Goal: Task Accomplishment & Management: Complete application form

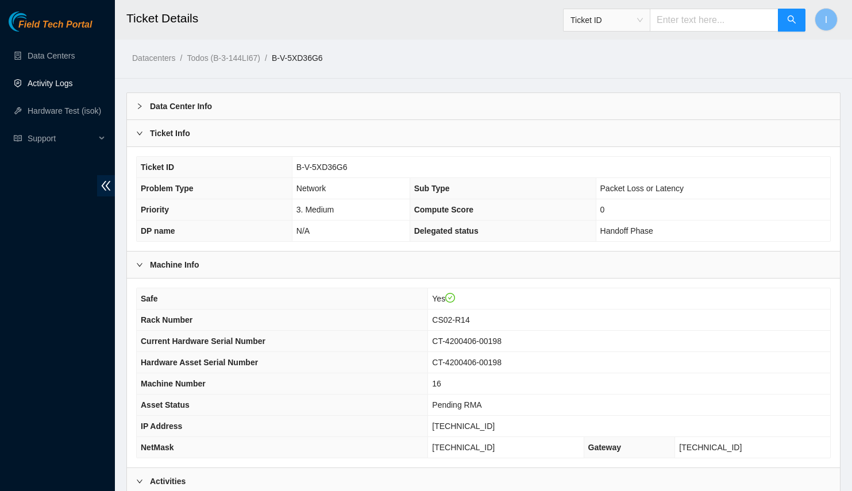
scroll to position [426, 0]
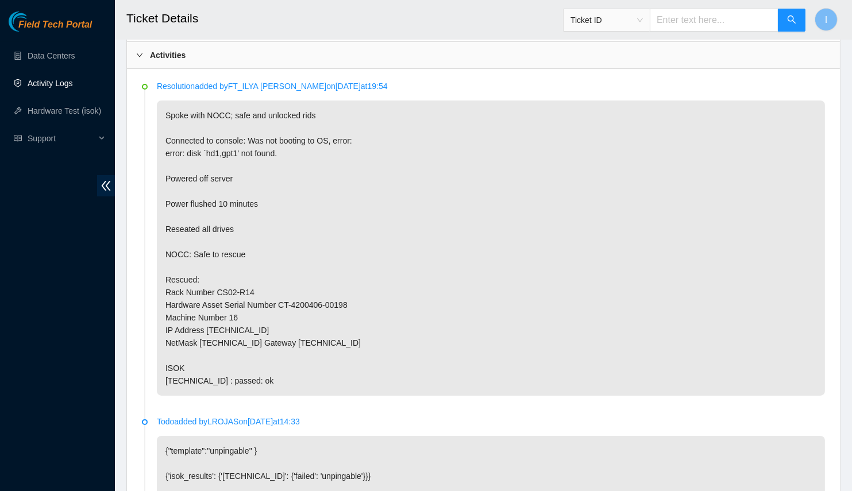
click at [56, 86] on link "Activity Logs" at bounding box center [50, 83] width 45 height 9
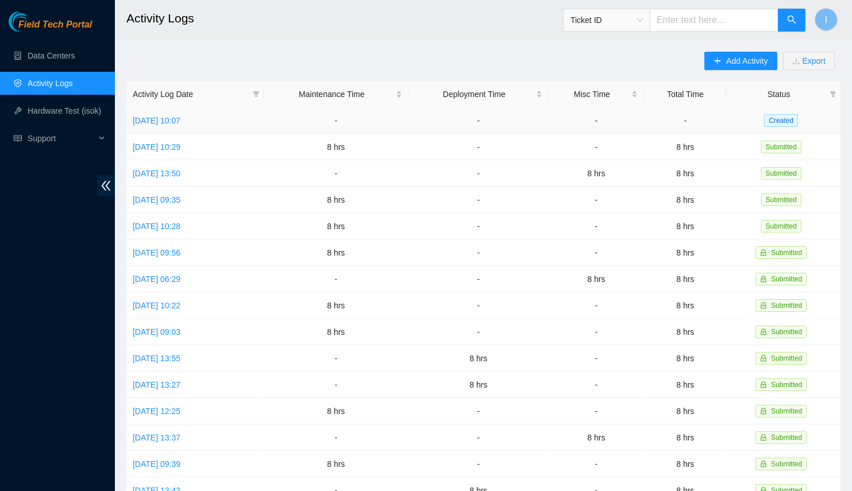
click at [195, 129] on td "[DATE] 10:07" at bounding box center [194, 120] width 137 height 26
click at [180, 122] on link "[DATE] 10:07" at bounding box center [157, 120] width 48 height 9
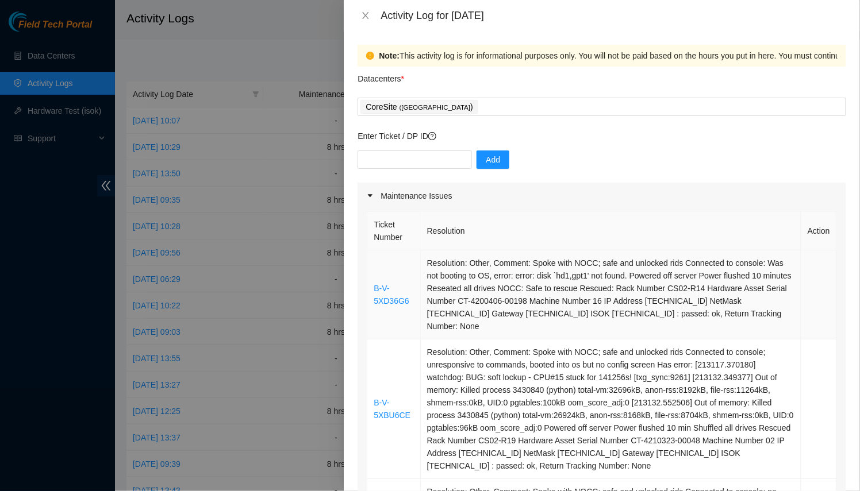
drag, startPoint x: 548, startPoint y: 344, endPoint x: 370, endPoint y: 268, distance: 193.8
click at [370, 268] on tbody "B-V-5XD36G6 Resolution: Other, Comment: Spoke with NOCC; safe and unlocked rids…" at bounding box center [601, 410] width 469 height 318
copy tbody "B-V-5XD36G6 Resolution: Other, Comment: Spoke with NOCC; safe and unlocked rids…"
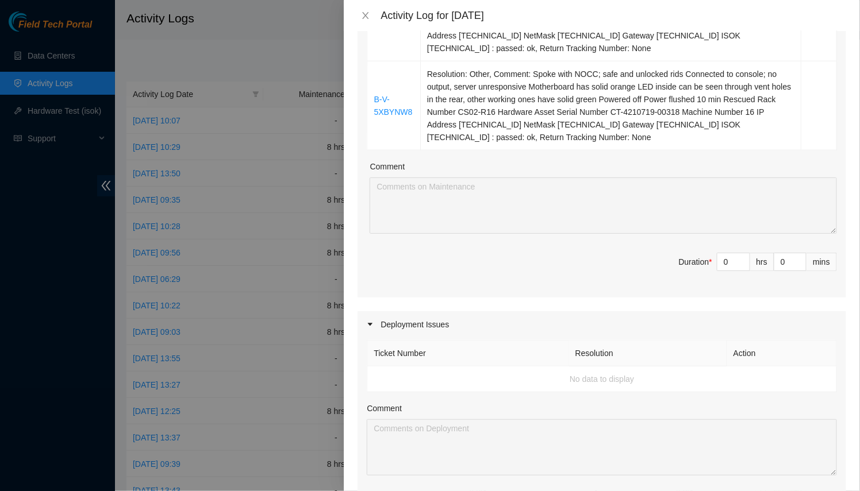
drag, startPoint x: 720, startPoint y: 263, endPoint x: 655, endPoint y: 282, distance: 68.2
click at [655, 260] on span "Duration * 0 hrs 0 mins" at bounding box center [602, 269] width 470 height 32
type input "8"
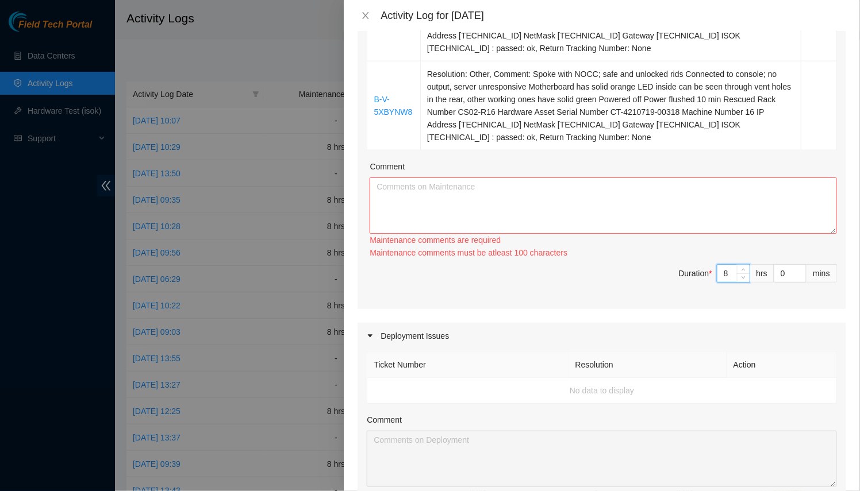
type input "8"
click at [586, 211] on textarea "Comment" at bounding box center [602, 206] width 467 height 56
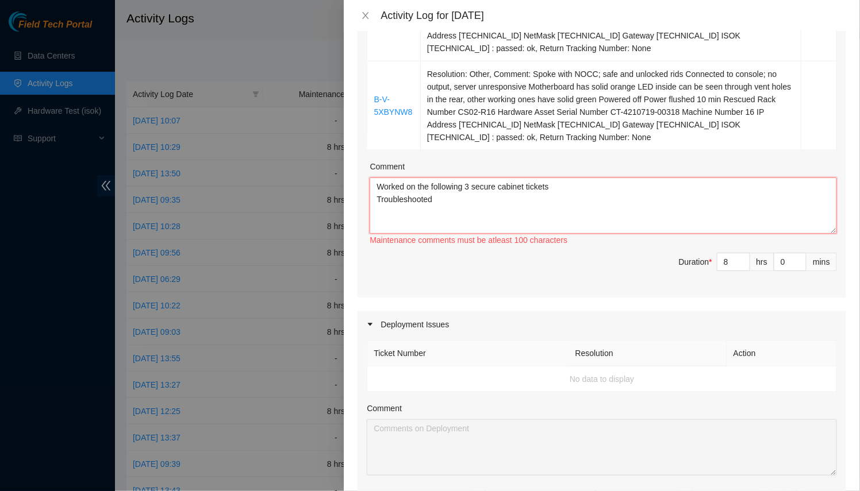
scroll to position [470, 0]
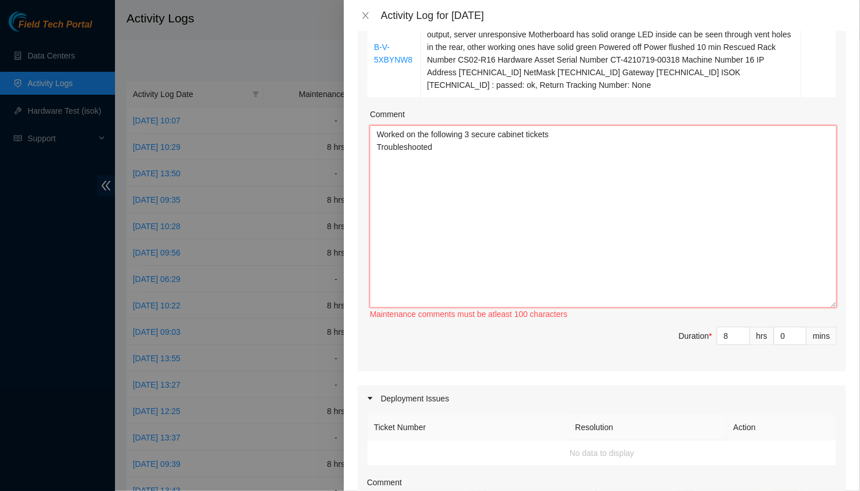
drag, startPoint x: 824, startPoint y: 176, endPoint x: 772, endPoint y: 305, distance: 139.1
click at [817, 308] on textarea "Worked on the following 3 secure cabinet tickets Troubleshooted" at bounding box center [602, 216] width 467 height 183
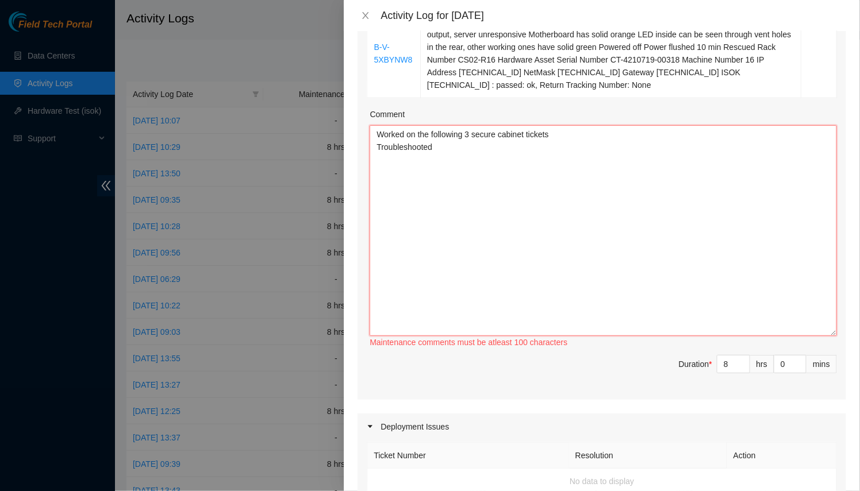
click at [690, 265] on textarea "Worked on the following 3 secure cabinet tickets Troubleshooted" at bounding box center [602, 230] width 467 height 211
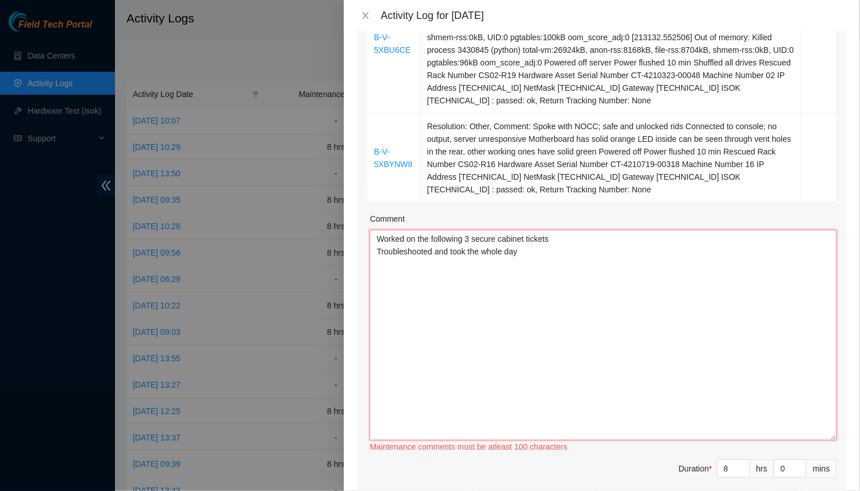
paste textarea "B-V-5XD36G6 Resolution: Other, Comment: Spoke with NOCC; safe and unlocked rids…"
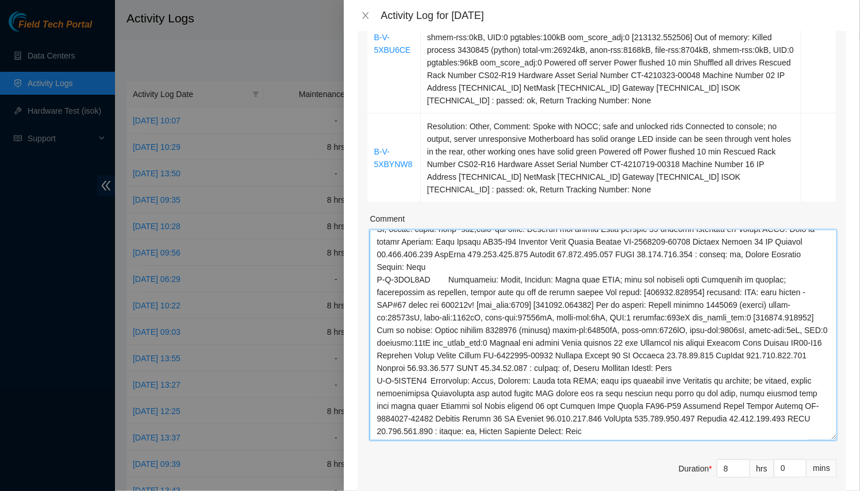
scroll to position [0, 0]
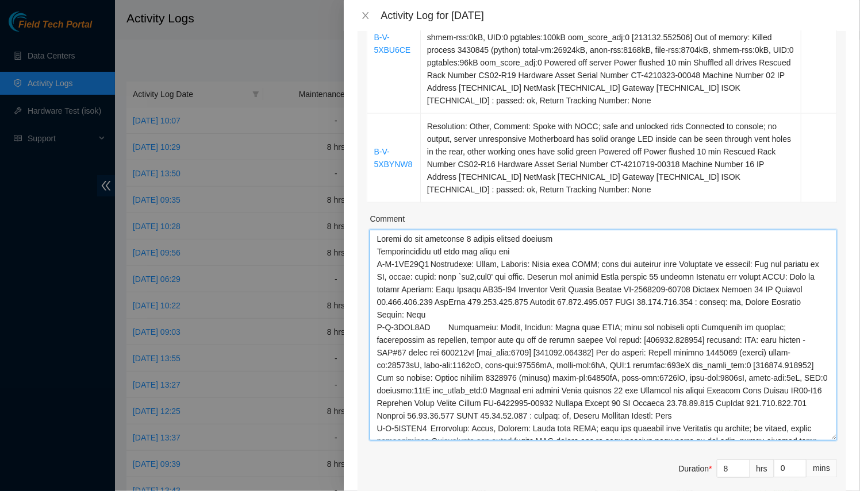
click at [562, 241] on textarea "Comment" at bounding box center [602, 335] width 467 height 211
click at [556, 253] on textarea "Comment" at bounding box center [602, 335] width 467 height 211
click at [561, 241] on textarea "Comment" at bounding box center [602, 335] width 467 height 211
drag, startPoint x: 554, startPoint y: 253, endPoint x: 483, endPoint y: 248, distance: 72.0
click at [483, 248] on textarea "Comment" at bounding box center [602, 335] width 467 height 211
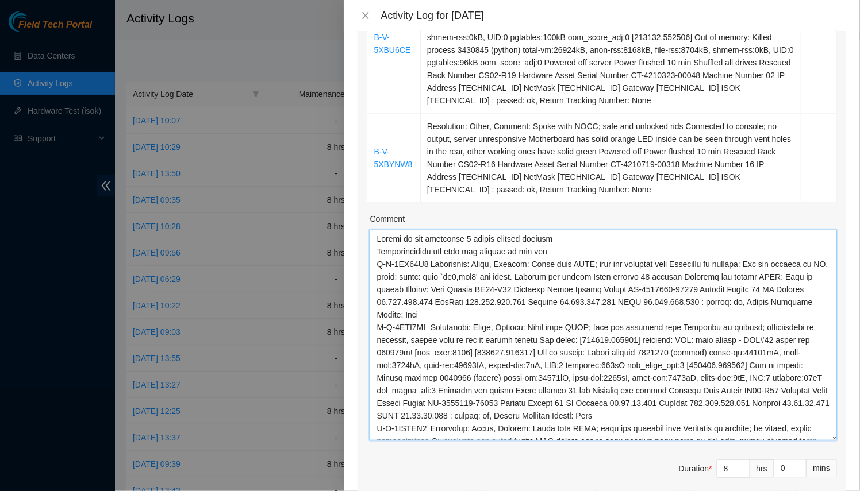
click at [487, 249] on textarea "Comment" at bounding box center [602, 335] width 467 height 211
click at [543, 251] on textarea "Comment" at bounding box center [602, 335] width 467 height 211
click at [563, 253] on textarea "Comment" at bounding box center [602, 335] width 467 height 211
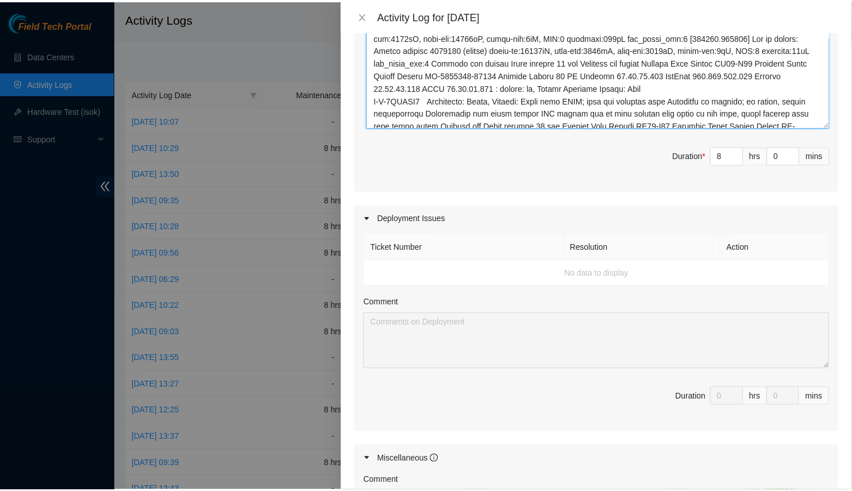
scroll to position [915, 0]
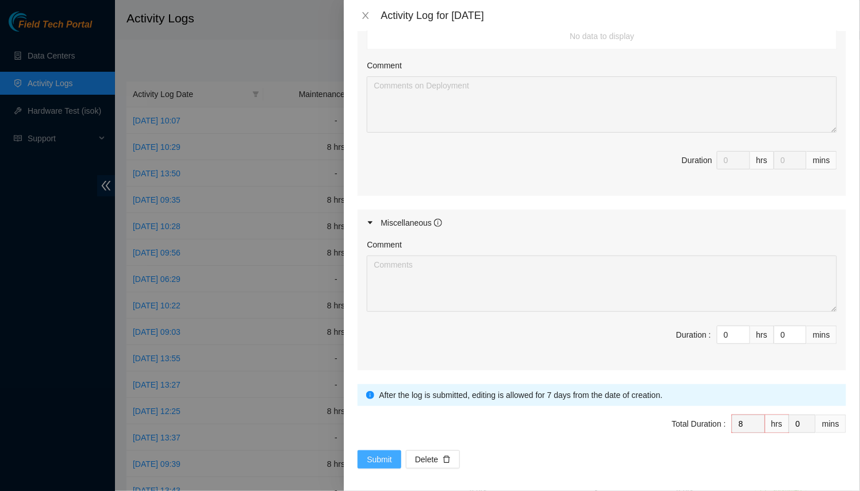
type textarea "Worked on the following 3 secure cabinet tickets Troubleshooted and took the ma…"
click at [366, 453] on button "Submit" at bounding box center [379, 459] width 44 height 18
